Goal: Information Seeking & Learning: Understand process/instructions

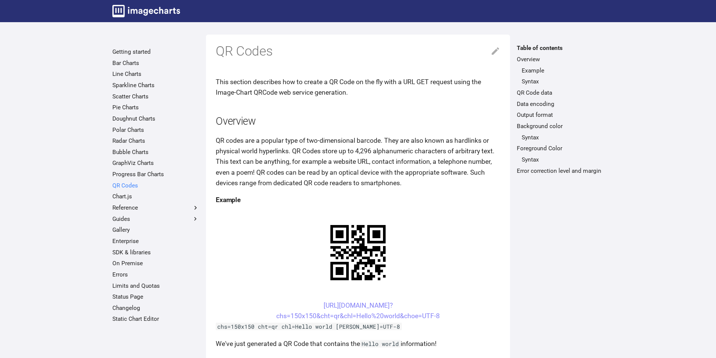
click at [121, 182] on link "QR Codes" at bounding box center [155, 186] width 87 height 8
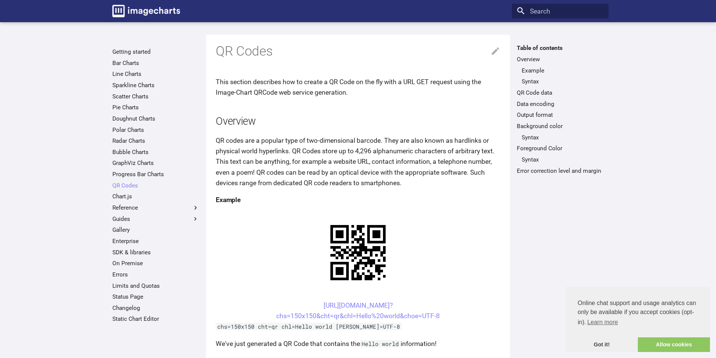
click at [305, 306] on center "https://image-charts.com/chart? chs=150x150&cht=qr&chl=Hello%20world&choe=UTF-8" at bounding box center [358, 310] width 285 height 21
drag, startPoint x: 308, startPoint y: 306, endPoint x: 357, endPoint y: 317, distance: 50.1
click at [357, 317] on center "https://image-charts.com/chart? chs=150x150&cht=qr&chl=Hello%20world&choe=UTF-8" at bounding box center [358, 310] width 285 height 21
copy link "https://image-charts.com/chart? chs=150x150&cht=qr&chl="
